Goal: Check status: Check status

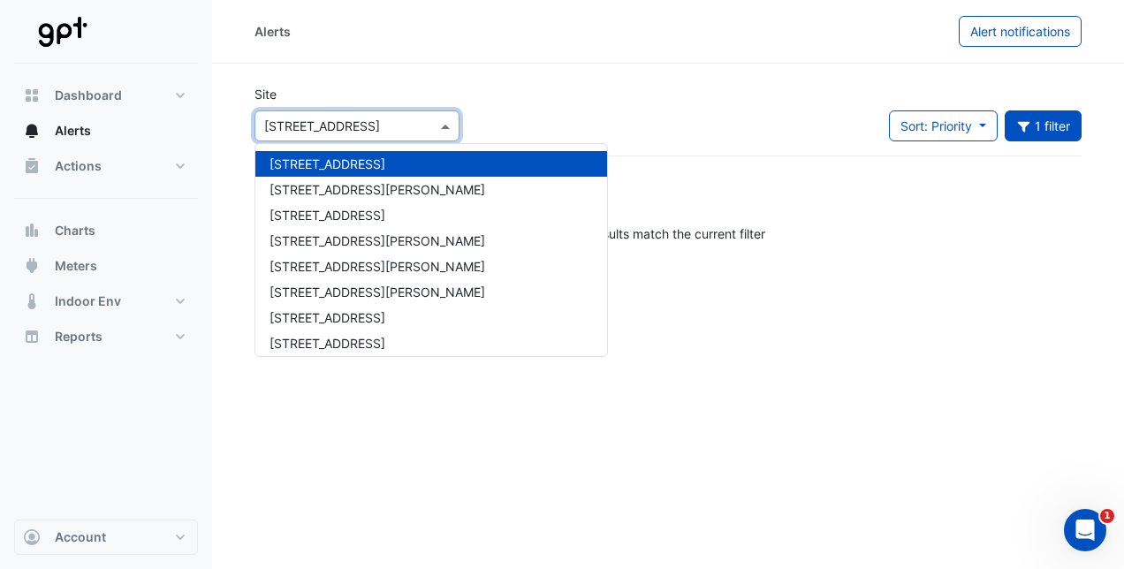
click at [443, 129] on span at bounding box center [448, 126] width 22 height 19
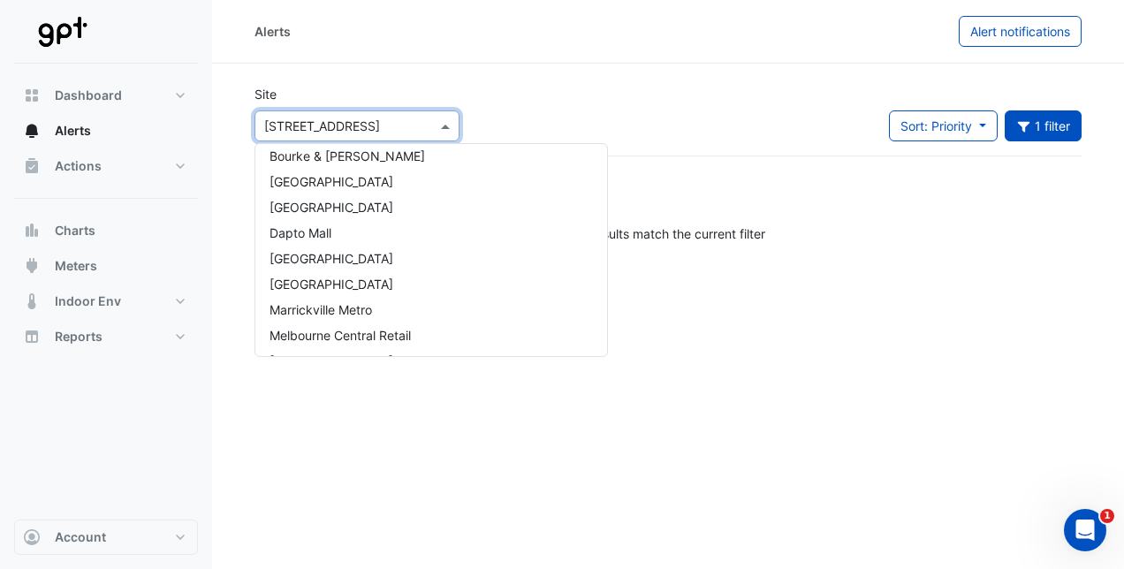
scroll to position [240, 0]
click at [393, 257] on span "[GEOGRAPHIC_DATA]" at bounding box center [332, 256] width 124 height 15
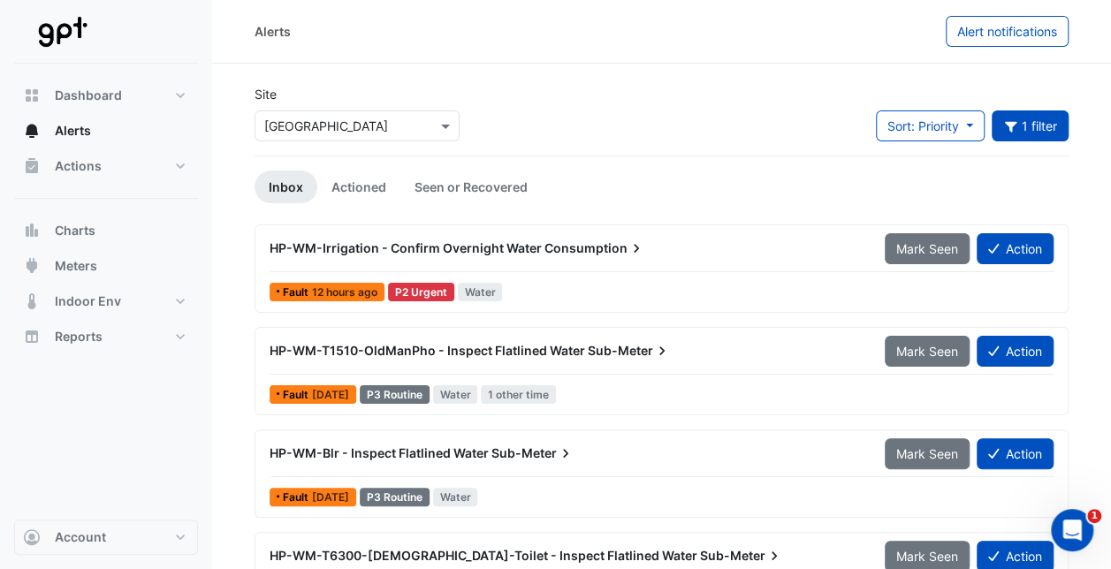
click at [529, 345] on span "HP-WM-T1510-OldManPho - Inspect Flatlined Water" at bounding box center [428, 350] width 316 height 15
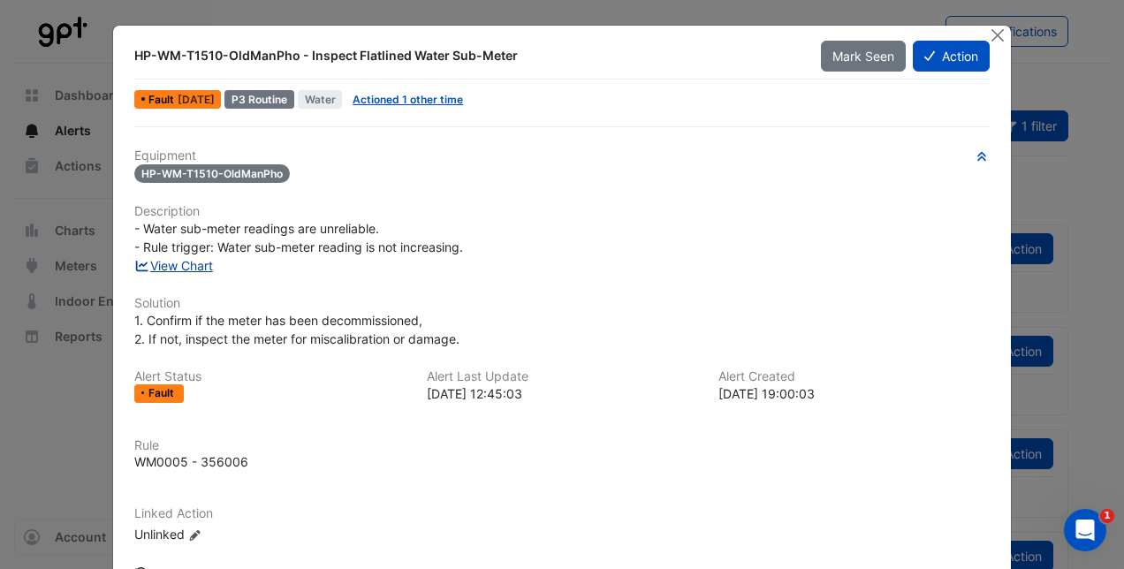
click at [187, 260] on link "View Chart" at bounding box center [173, 265] width 79 height 15
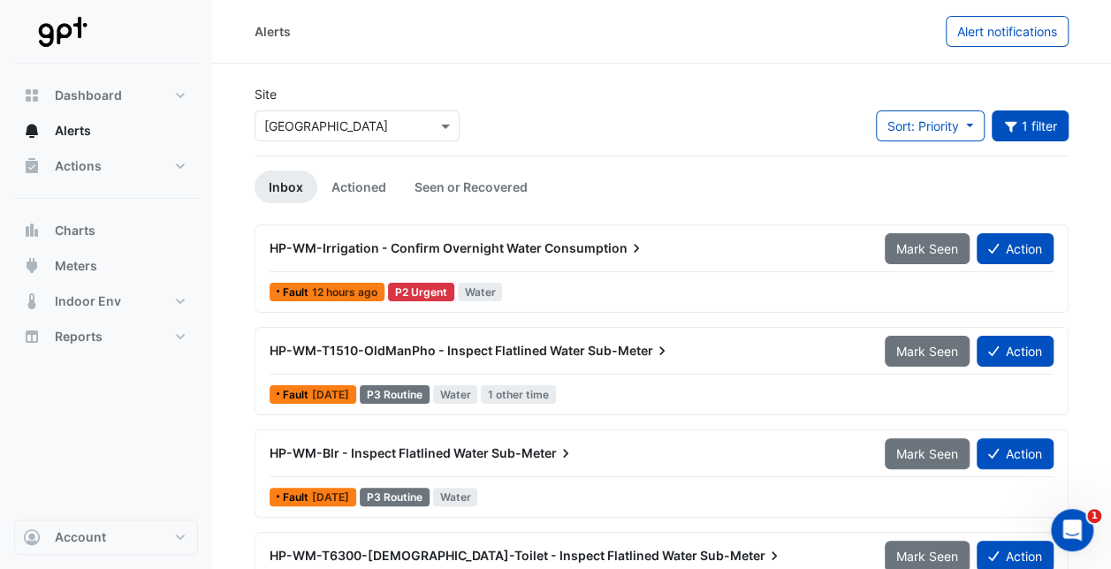
click at [325, 283] on div "Fault 12 hours ago" at bounding box center [327, 292] width 115 height 19
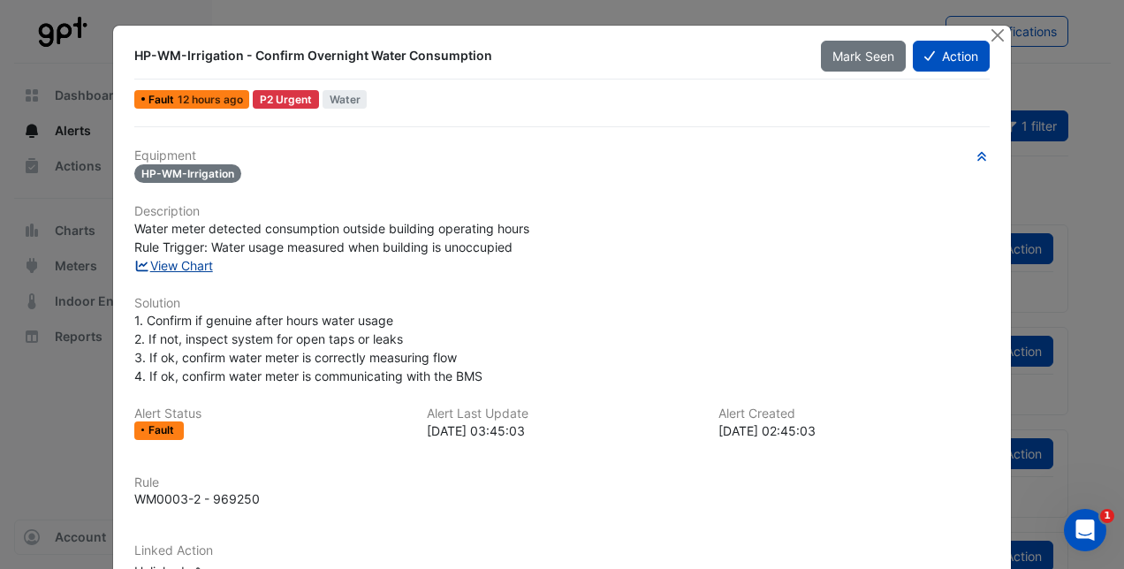
click at [180, 258] on link "View Chart" at bounding box center [173, 265] width 79 height 15
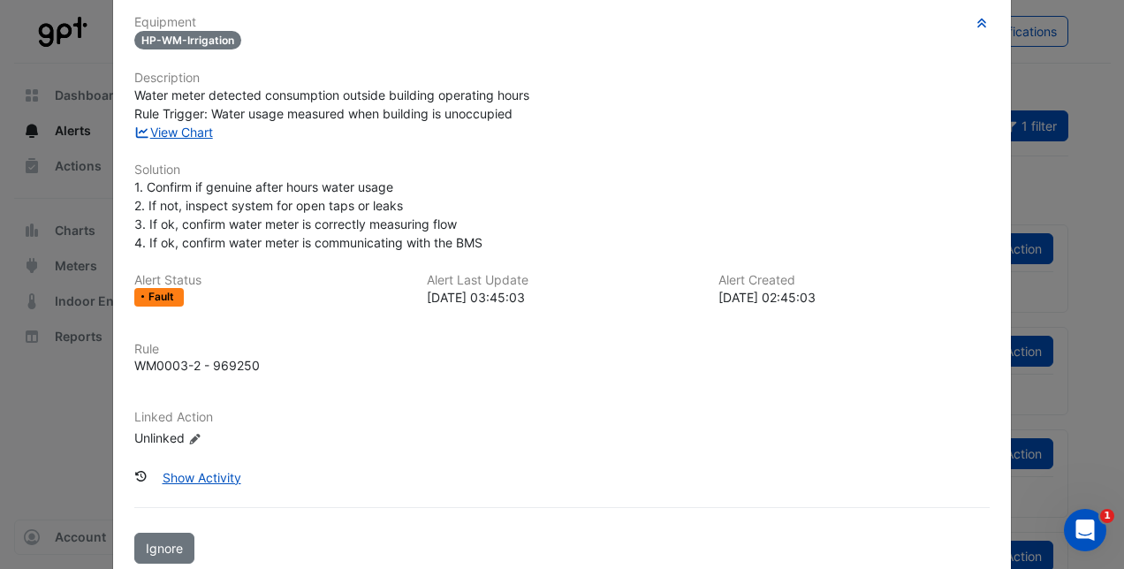
scroll to position [164, 0]
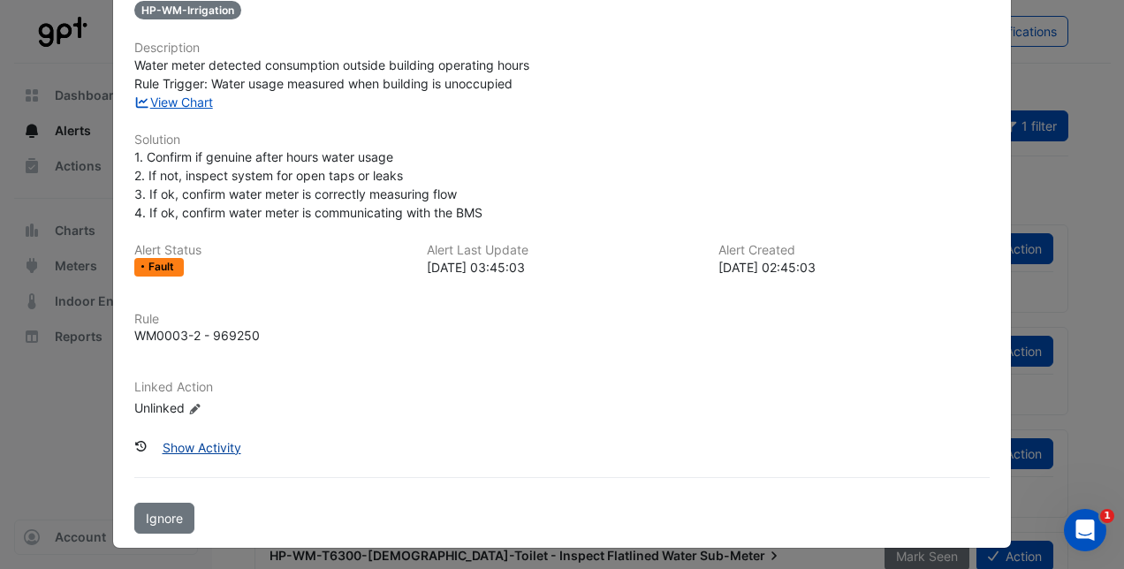
click at [211, 438] on button "Show Activity" at bounding box center [202, 447] width 102 height 31
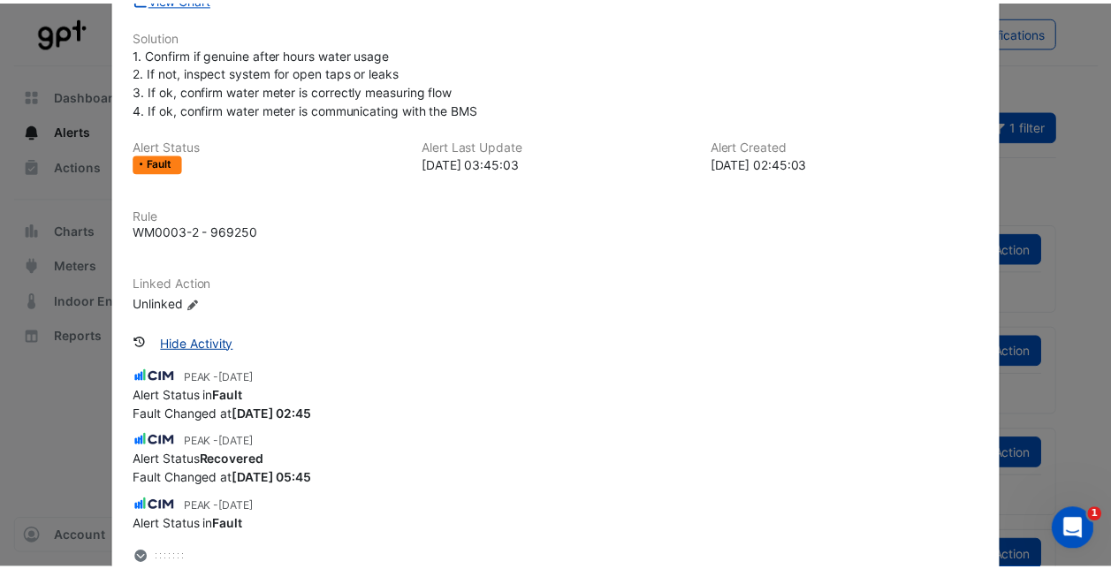
scroll to position [256, 0]
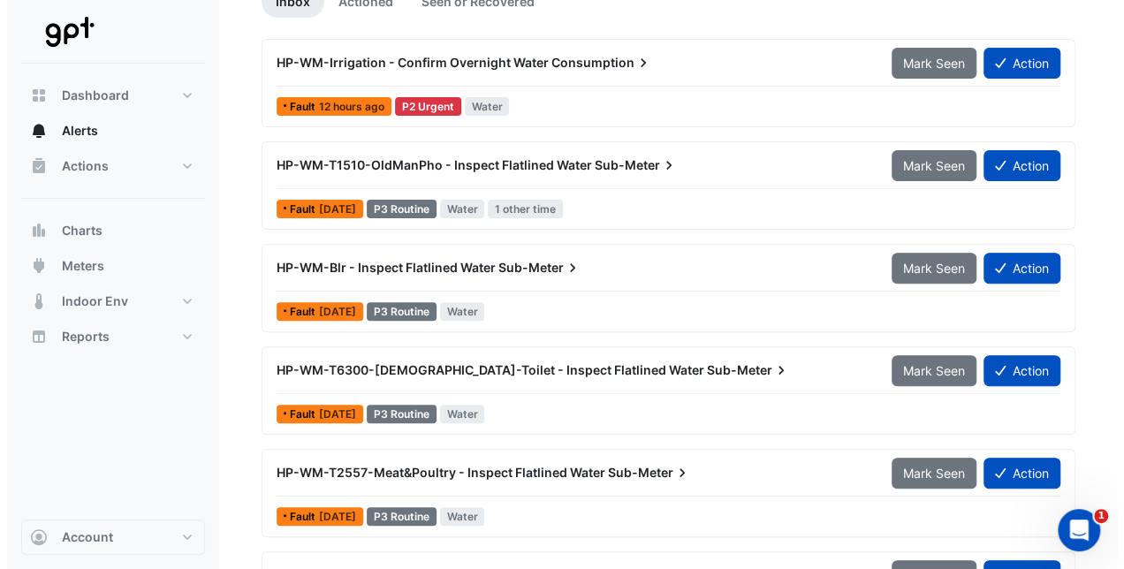
scroll to position [186, 0]
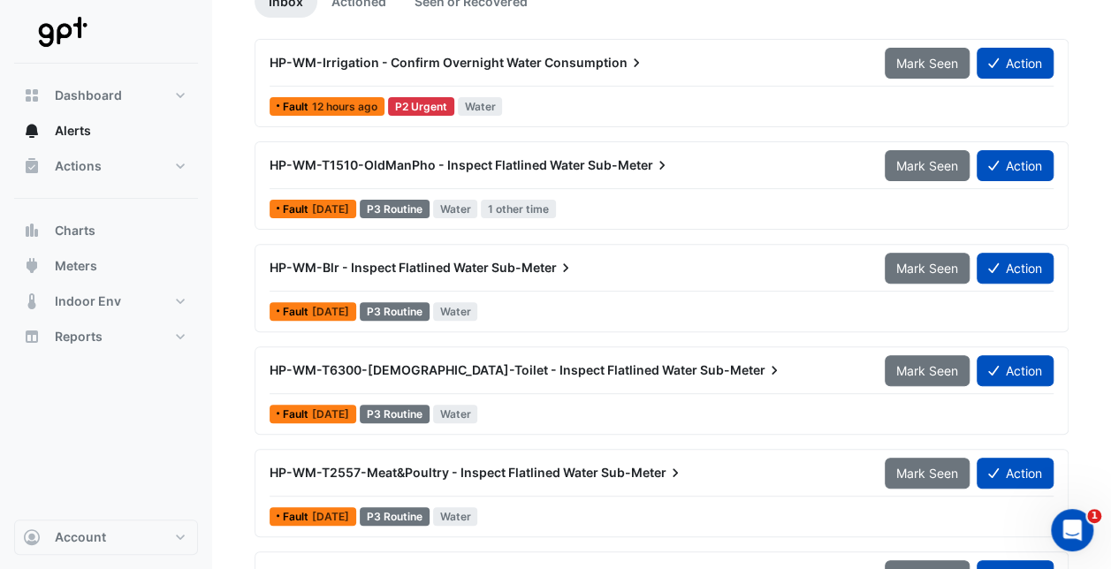
click at [315, 362] on span "HP-WM-T6300-Male-Toilet - Inspect Flatlined Water" at bounding box center [484, 369] width 428 height 15
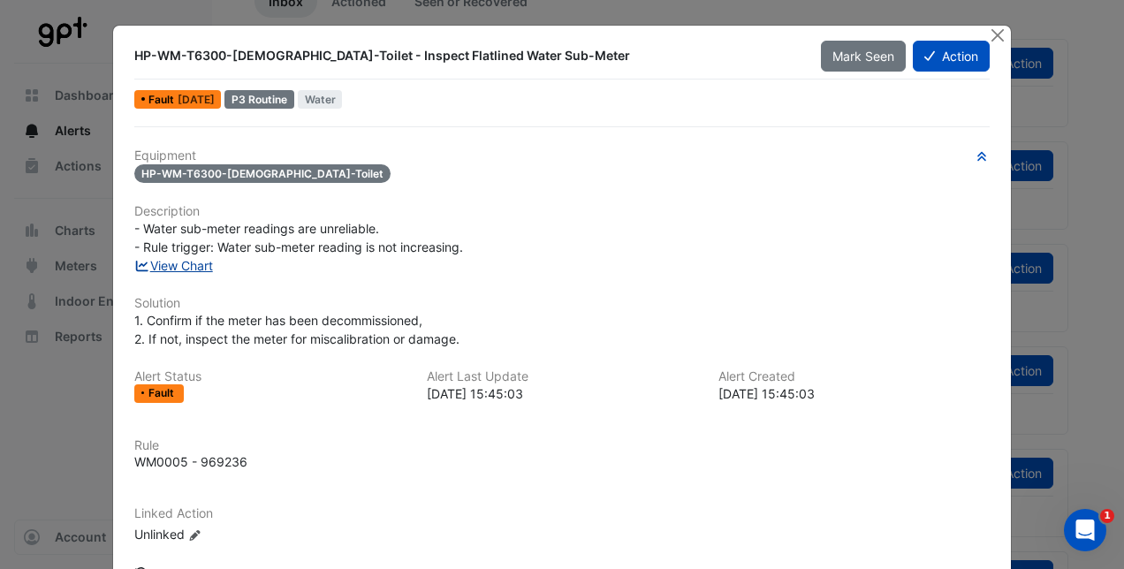
click at [184, 270] on link "View Chart" at bounding box center [173, 265] width 79 height 15
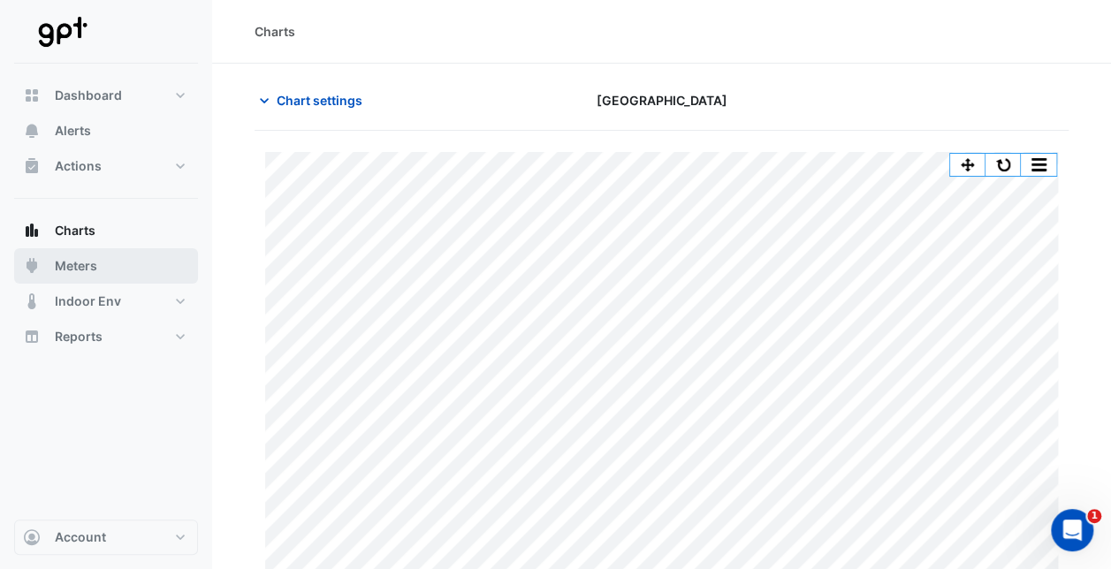
scroll to position [51, 0]
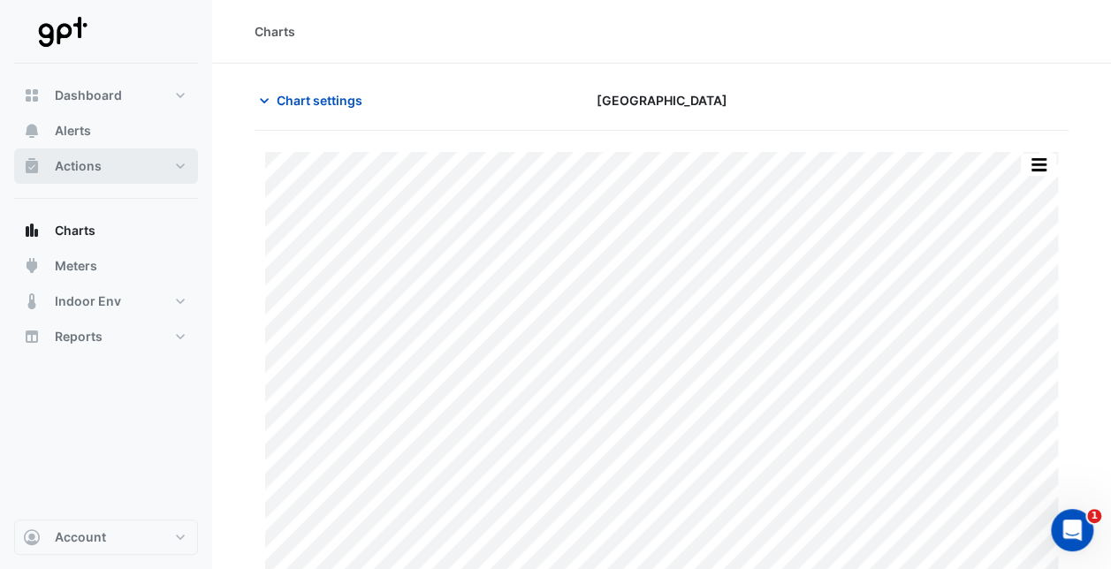
click at [90, 169] on span "Actions" at bounding box center [78, 166] width 47 height 18
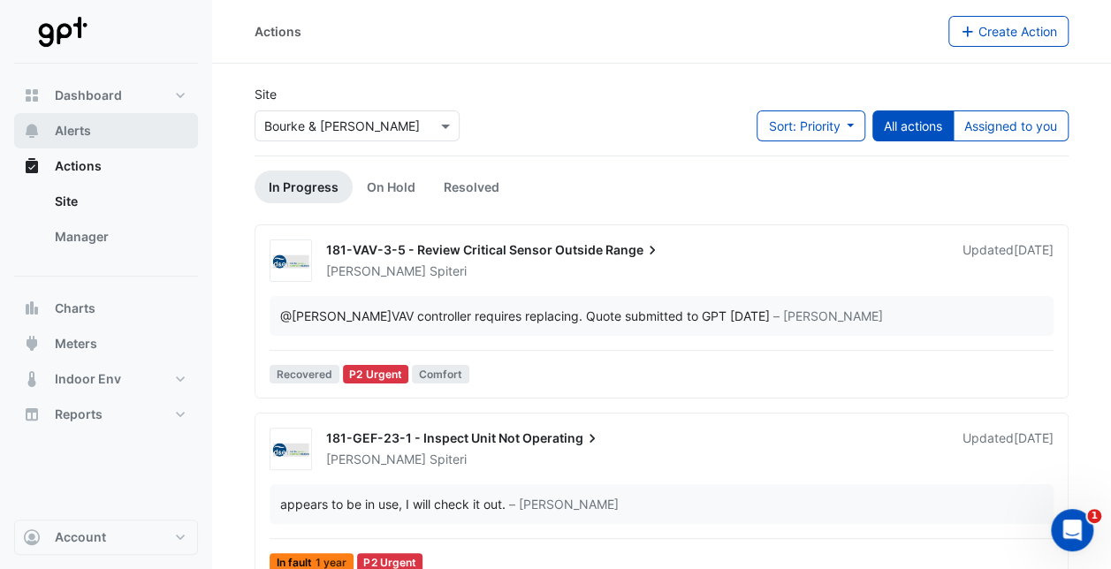
click at [86, 134] on span "Alerts" at bounding box center [73, 131] width 36 height 18
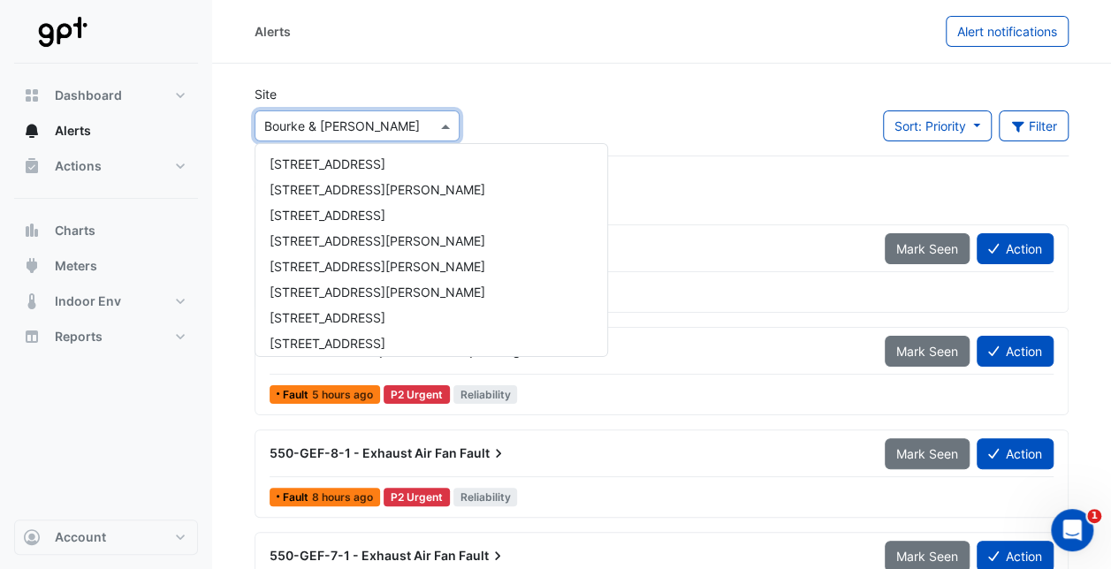
click at [453, 126] on span at bounding box center [448, 126] width 22 height 19
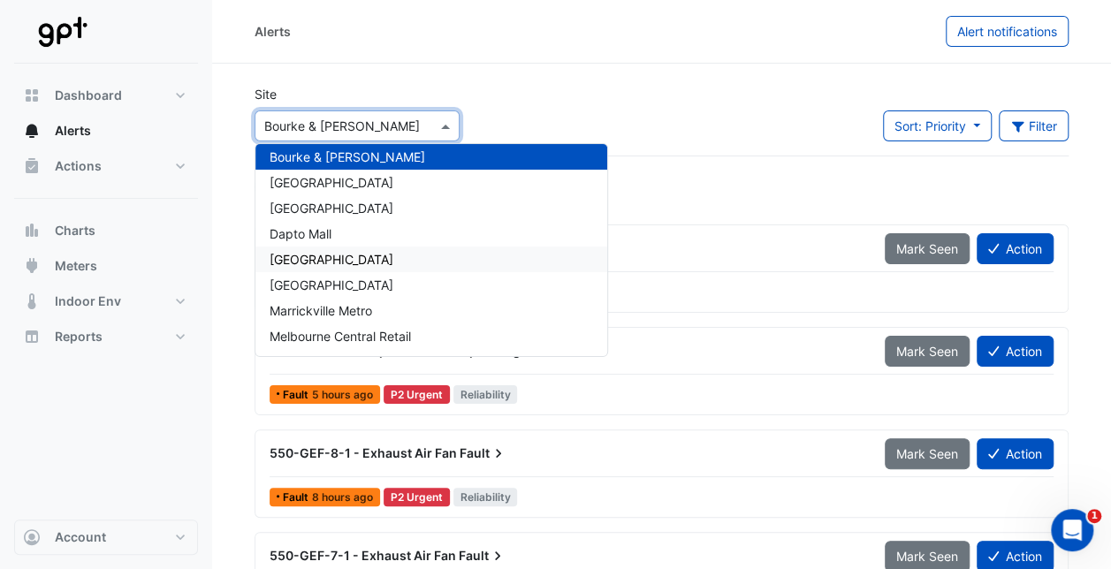
click at [375, 252] on span "[GEOGRAPHIC_DATA]" at bounding box center [332, 259] width 124 height 15
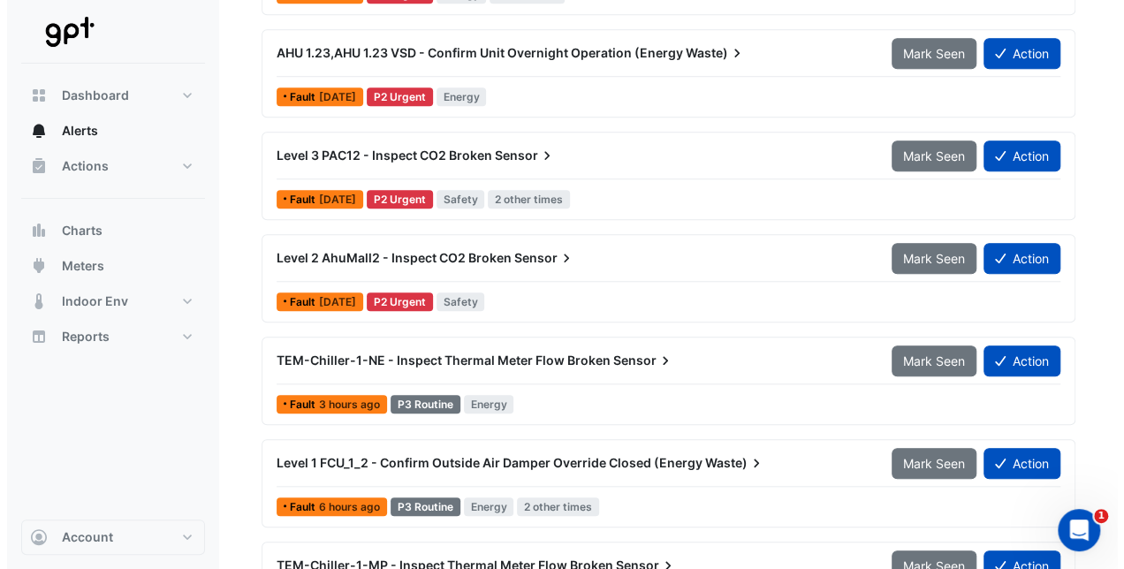
scroll to position [608, 0]
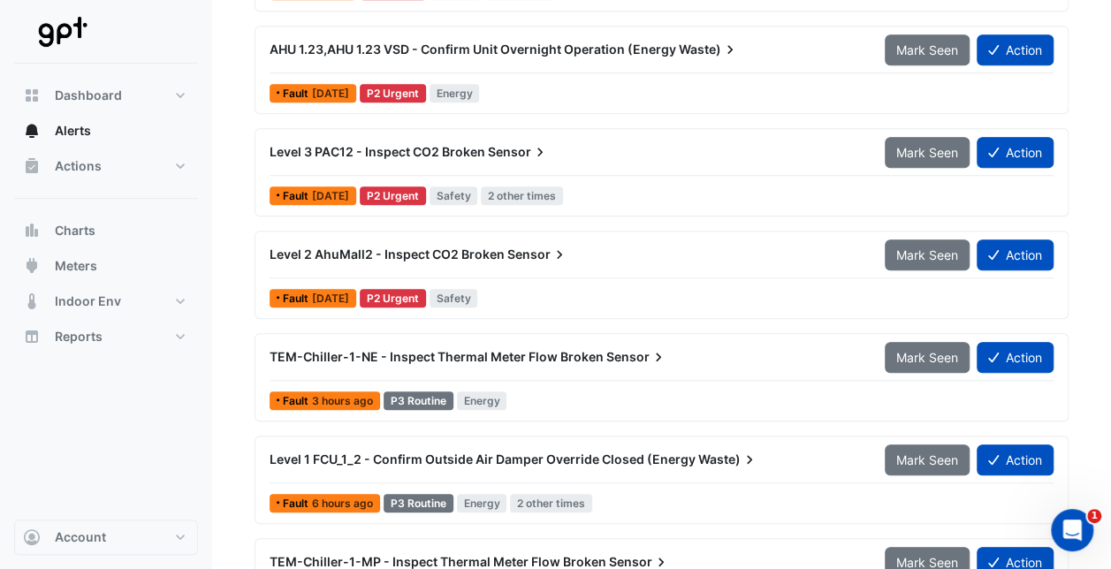
click at [355, 249] on span "Level 2 AhuMall2 - Inspect CO2 Broken" at bounding box center [387, 254] width 235 height 15
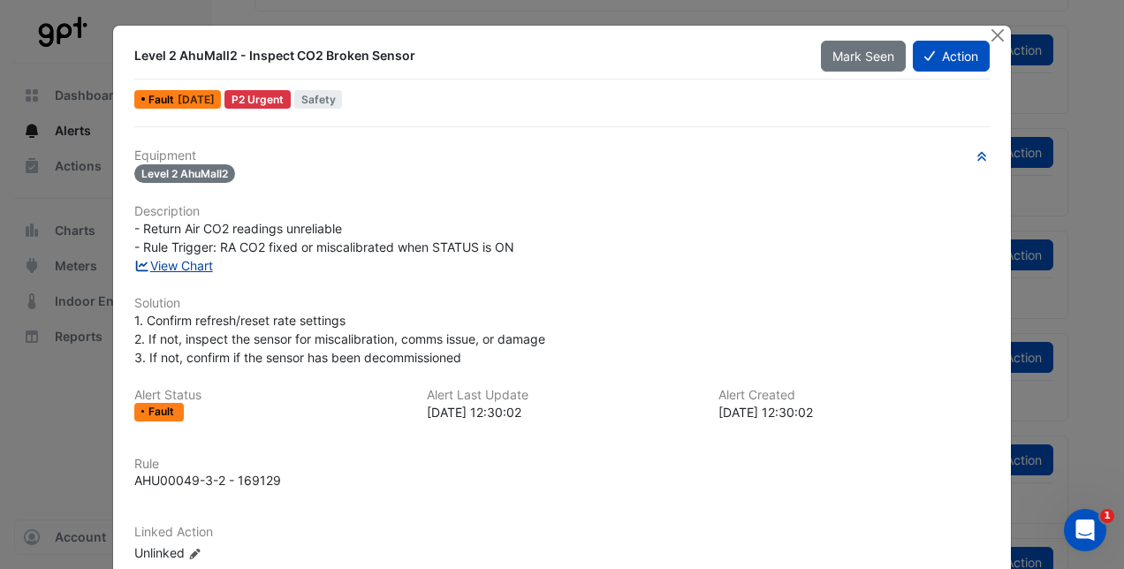
click at [187, 259] on link "View Chart" at bounding box center [173, 265] width 79 height 15
